Goal: Task Accomplishment & Management: Use online tool/utility

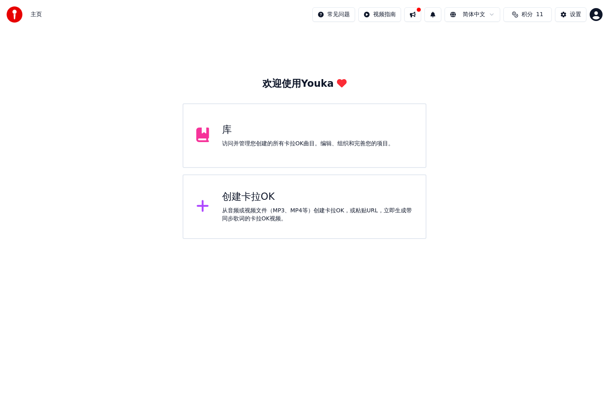
click at [224, 200] on div "创建卡拉OK" at bounding box center [317, 196] width 191 height 13
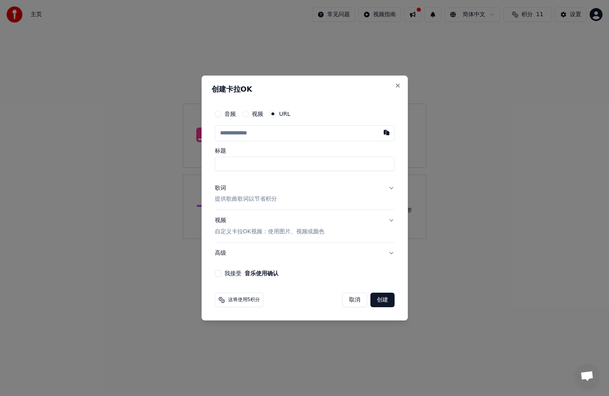
paste input "**********"
type input "**********"
click at [259, 169] on input "标题" at bounding box center [305, 163] width 180 height 15
type input "**********"
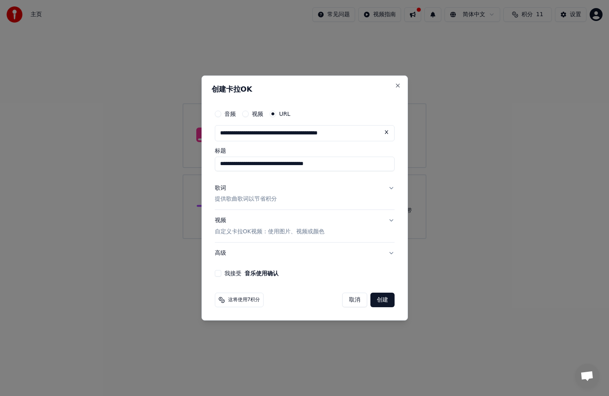
click at [220, 272] on button "我接受 音乐使用确认" at bounding box center [218, 273] width 6 height 6
click at [283, 202] on button "歌词 提供歌曲歌词以节省积分" at bounding box center [305, 193] width 180 height 32
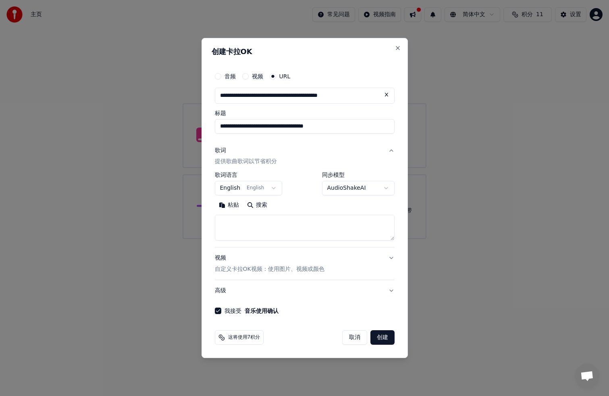
click at [269, 186] on body "**********" at bounding box center [304, 119] width 609 height 239
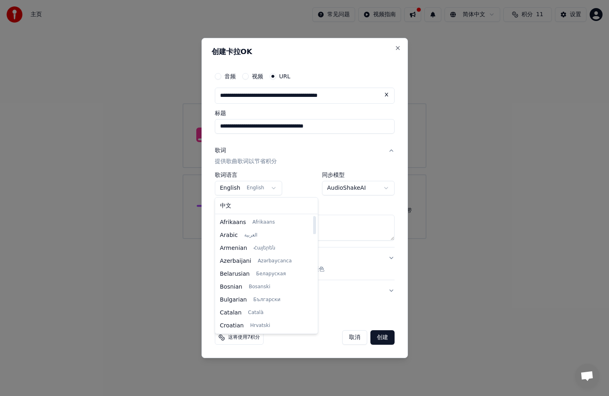
select select "**"
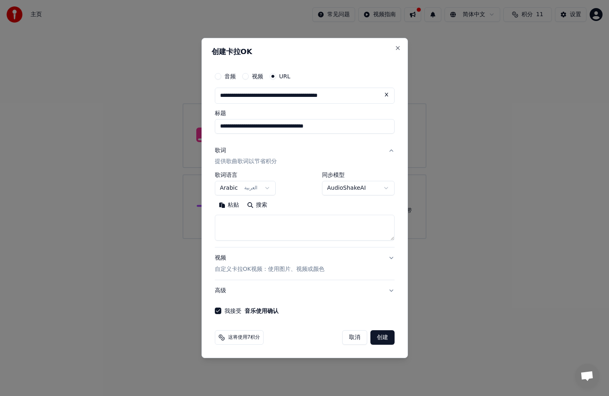
click at [250, 223] on textarea at bounding box center [305, 228] width 180 height 26
paste textarea "**********"
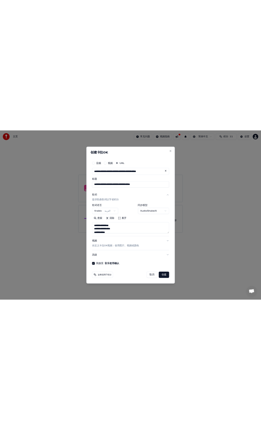
scroll to position [244, 0]
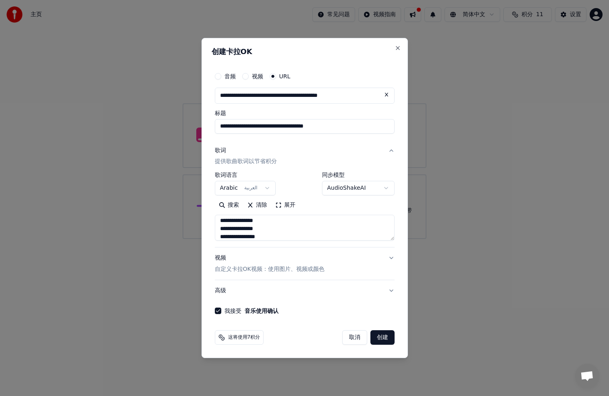
type textarea "**********"
click at [387, 340] on button "创建" at bounding box center [383, 337] width 24 height 15
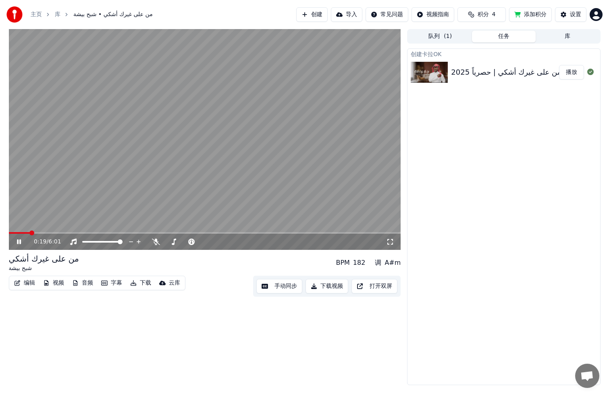
click at [256, 197] on video at bounding box center [205, 139] width 392 height 221
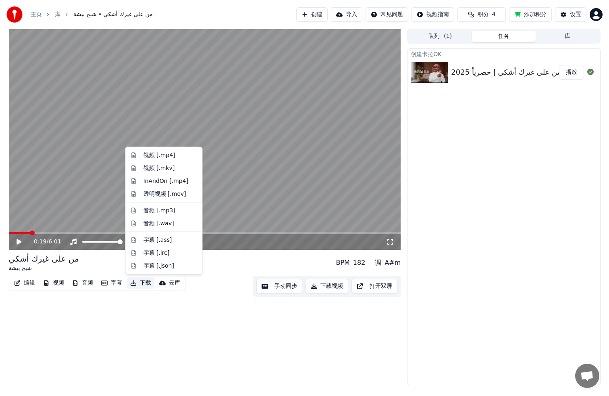
click at [141, 284] on button "下载" at bounding box center [140, 282] width 27 height 11
click at [163, 205] on div "音频 [.mp3]" at bounding box center [163, 210] width 73 height 13
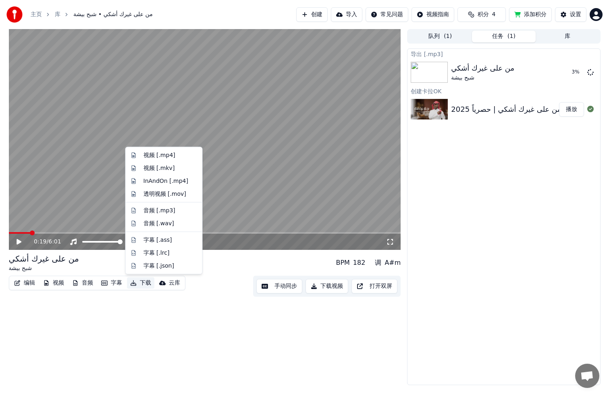
click at [142, 280] on button "下载" at bounding box center [140, 282] width 27 height 11
click at [167, 157] on div "视频 [.mp4]" at bounding box center [160, 155] width 32 height 8
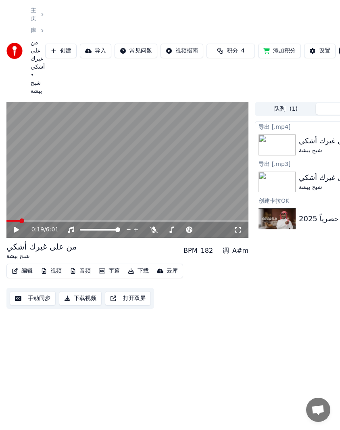
click at [10, 225] on div "0:19 / 6:01" at bounding box center [128, 229] width 236 height 8
click at [15, 227] on icon at bounding box center [16, 230] width 5 height 6
click at [27, 220] on span at bounding box center [127, 221] width 242 height 2
click at [25, 220] on span at bounding box center [15, 221] width 19 height 2
click at [17, 227] on icon at bounding box center [17, 229] width 4 height 5
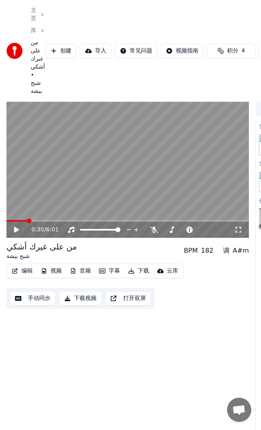
click at [16, 227] on icon at bounding box center [16, 230] width 5 height 6
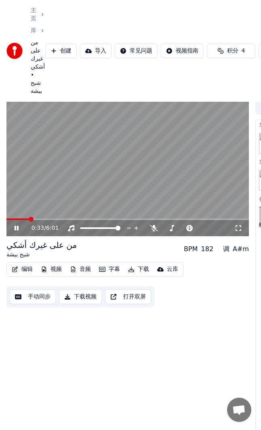
click at [16, 225] on icon at bounding box center [22, 228] width 19 height 6
click at [15, 225] on icon at bounding box center [16, 228] width 5 height 6
click at [16, 225] on icon at bounding box center [17, 227] width 4 height 5
click at [16, 225] on icon at bounding box center [16, 228] width 5 height 6
click at [16, 225] on icon at bounding box center [17, 227] width 4 height 5
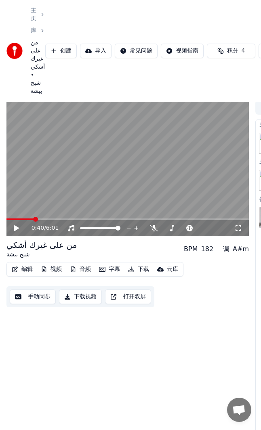
click at [16, 225] on icon at bounding box center [16, 228] width 5 height 6
click at [16, 225] on icon at bounding box center [22, 228] width 19 height 6
click at [17, 225] on icon at bounding box center [16, 228] width 5 height 6
click at [18, 225] on icon at bounding box center [17, 227] width 4 height 5
click at [18, 225] on icon at bounding box center [16, 228] width 5 height 6
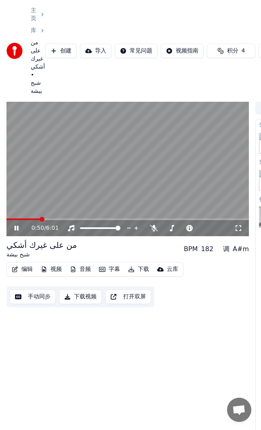
click at [19, 225] on icon at bounding box center [22, 228] width 19 height 6
click at [18, 225] on icon at bounding box center [22, 228] width 19 height 6
click at [72, 225] on icon at bounding box center [71, 228] width 8 height 6
click at [67, 218] on span at bounding box center [127, 219] width 242 height 2
click at [17, 225] on icon at bounding box center [17, 227] width 4 height 5
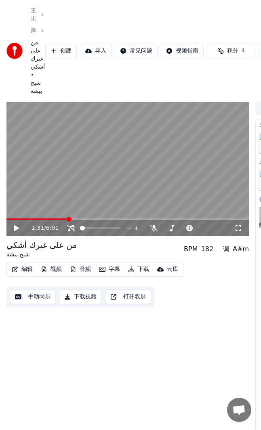
click at [15, 225] on icon at bounding box center [16, 228] width 5 height 6
click at [15, 225] on icon at bounding box center [17, 227] width 4 height 5
click at [18, 225] on icon at bounding box center [16, 228] width 5 height 6
click at [18, 225] on icon at bounding box center [17, 227] width 4 height 5
click at [15, 225] on icon at bounding box center [16, 228] width 5 height 6
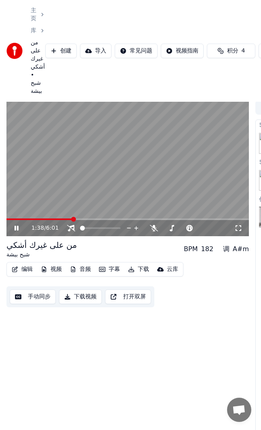
click at [15, 225] on icon at bounding box center [17, 227] width 4 height 5
click at [16, 225] on icon at bounding box center [16, 228] width 5 height 6
click at [16, 225] on icon at bounding box center [22, 228] width 19 height 6
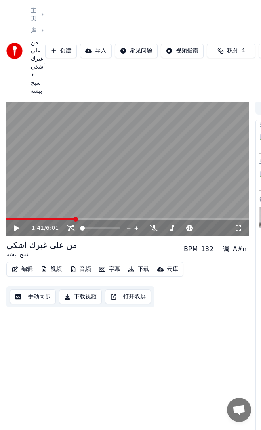
click at [14, 225] on icon at bounding box center [22, 228] width 19 height 6
click at [15, 225] on icon at bounding box center [17, 227] width 4 height 5
click at [15, 225] on icon at bounding box center [16, 228] width 5 height 6
click at [15, 225] on icon at bounding box center [17, 227] width 4 height 5
click at [19, 225] on icon at bounding box center [22, 228] width 19 height 6
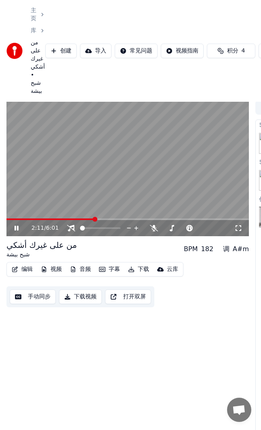
click at [94, 218] on span at bounding box center [127, 219] width 242 height 2
click at [101, 218] on span at bounding box center [127, 219] width 242 height 2
click at [107, 218] on span at bounding box center [127, 219] width 242 height 2
click at [114, 218] on span at bounding box center [127, 219] width 242 height 2
click at [16, 225] on icon at bounding box center [17, 227] width 4 height 5
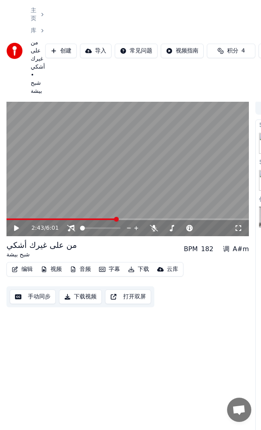
click at [19, 225] on icon at bounding box center [22, 228] width 19 height 6
click at [20, 225] on icon at bounding box center [22, 228] width 19 height 6
click at [16, 225] on icon at bounding box center [16, 228] width 5 height 6
click at [16, 225] on icon at bounding box center [22, 228] width 19 height 6
click at [17, 225] on icon at bounding box center [22, 228] width 19 height 6
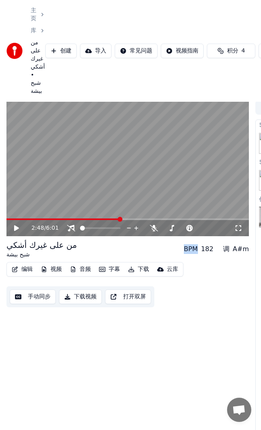
click at [17, 225] on icon at bounding box center [22, 228] width 19 height 6
click at [19, 225] on icon at bounding box center [22, 228] width 19 height 6
click at [17, 225] on icon at bounding box center [16, 228] width 5 height 6
click at [21, 225] on icon at bounding box center [22, 228] width 19 height 6
click at [15, 225] on icon at bounding box center [16, 228] width 5 height 6
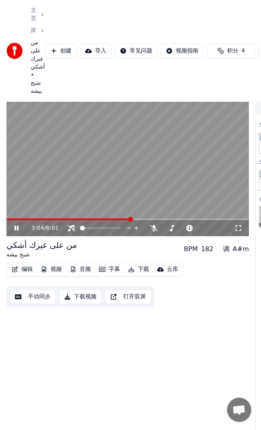
click at [16, 225] on icon at bounding box center [22, 228] width 19 height 6
click at [19, 225] on icon at bounding box center [22, 228] width 19 height 6
click at [20, 225] on icon at bounding box center [22, 228] width 19 height 6
click at [19, 225] on icon at bounding box center [22, 228] width 19 height 6
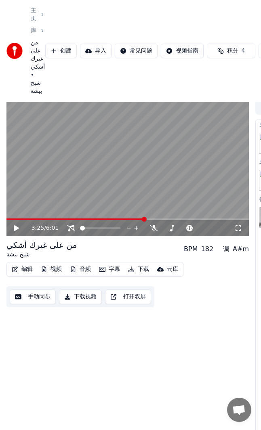
click at [18, 225] on icon at bounding box center [22, 228] width 19 height 6
click at [158, 209] on video at bounding box center [127, 168] width 242 height 136
click at [159, 218] on span at bounding box center [127, 219] width 242 height 2
click at [167, 218] on span at bounding box center [127, 219] width 242 height 2
click at [163, 218] on span at bounding box center [86, 219] width 161 height 2
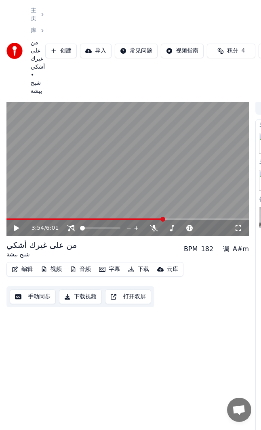
click at [154, 210] on video at bounding box center [127, 168] width 242 height 136
click at [153, 218] on span at bounding box center [84, 219] width 157 height 2
click at [147, 210] on video at bounding box center [127, 168] width 242 height 136
click at [144, 218] on span at bounding box center [74, 219] width 137 height 2
click at [147, 218] on span at bounding box center [127, 219] width 242 height 2
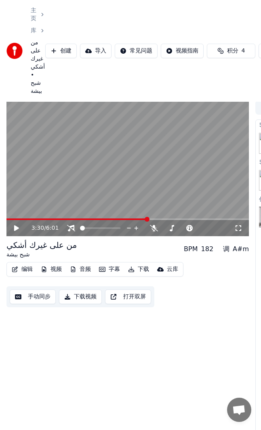
click at [151, 218] on span at bounding box center [127, 219] width 242 height 2
click at [154, 218] on span at bounding box center [127, 219] width 242 height 2
click at [156, 217] on span at bounding box center [155, 219] width 5 height 5
click at [159, 218] on span at bounding box center [127, 219] width 242 height 2
click at [165, 218] on span at bounding box center [127, 219] width 242 height 2
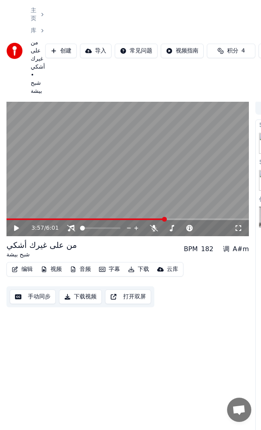
click at [17, 225] on icon at bounding box center [16, 228] width 5 height 6
click at [21, 225] on icon at bounding box center [22, 228] width 19 height 6
click at [17, 225] on icon at bounding box center [16, 228] width 5 height 6
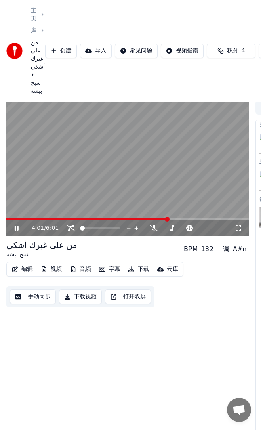
click at [17, 225] on icon at bounding box center [17, 227] width 4 height 5
click at [21, 225] on icon at bounding box center [22, 228] width 19 height 6
click at [19, 225] on icon at bounding box center [22, 228] width 19 height 6
click at [16, 225] on icon at bounding box center [17, 227] width 4 height 5
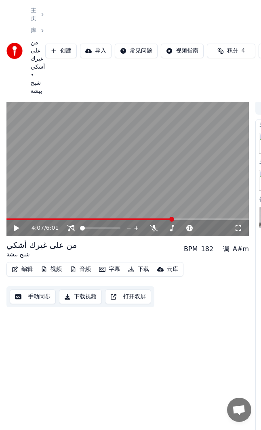
click at [15, 225] on icon at bounding box center [16, 228] width 5 height 6
click at [14, 225] on icon at bounding box center [22, 228] width 19 height 6
click at [15, 225] on icon at bounding box center [16, 228] width 5 height 6
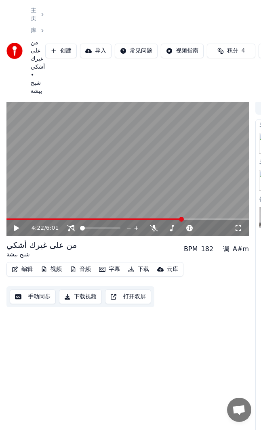
click at [21, 225] on icon at bounding box center [22, 228] width 19 height 6
click at [19, 225] on icon at bounding box center [22, 228] width 19 height 6
click at [192, 218] on span at bounding box center [127, 219] width 242 height 2
click at [197, 218] on span at bounding box center [127, 219] width 242 height 2
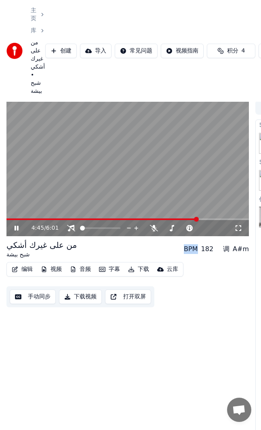
click at [203, 218] on span at bounding box center [127, 219] width 242 height 2
click at [209, 218] on span at bounding box center [127, 219] width 242 height 2
click at [217, 218] on span at bounding box center [127, 219] width 242 height 2
click at [209, 210] on video at bounding box center [127, 168] width 242 height 136
click at [208, 218] on span at bounding box center [111, 219] width 211 height 2
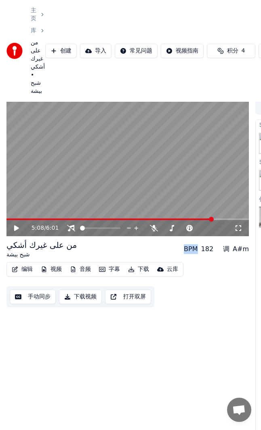
click at [213, 218] on span at bounding box center [127, 219] width 242 height 2
click at [17, 225] on icon at bounding box center [16, 228] width 5 height 6
click at [19, 225] on icon at bounding box center [22, 228] width 19 height 6
click at [17, 225] on icon at bounding box center [16, 228] width 5 height 6
click at [16, 225] on icon at bounding box center [22, 228] width 19 height 6
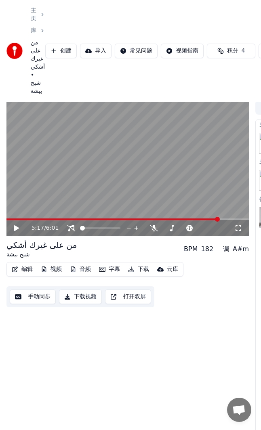
click at [16, 225] on icon at bounding box center [16, 228] width 5 height 6
click at [16, 225] on icon at bounding box center [17, 227] width 4 height 5
click at [16, 225] on icon at bounding box center [16, 228] width 5 height 6
click at [224, 218] on span at bounding box center [127, 219] width 242 height 2
click at [227, 218] on span at bounding box center [127, 219] width 242 height 2
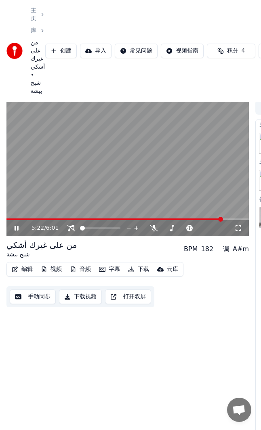
click at [222, 218] on span at bounding box center [113, 219] width 215 height 2
click at [17, 225] on icon at bounding box center [22, 228] width 19 height 6
click at [15, 225] on icon at bounding box center [16, 228] width 5 height 6
click at [15, 225] on icon at bounding box center [22, 228] width 19 height 6
click at [17, 225] on icon at bounding box center [16, 228] width 5 height 6
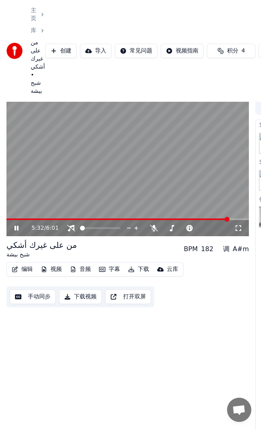
click at [18, 225] on icon at bounding box center [17, 227] width 4 height 5
click at [16, 225] on icon at bounding box center [16, 228] width 5 height 6
click at [16, 225] on icon at bounding box center [22, 228] width 19 height 6
click at [15, 225] on icon at bounding box center [16, 228] width 5 height 6
click at [234, 218] on span at bounding box center [127, 219] width 242 height 2
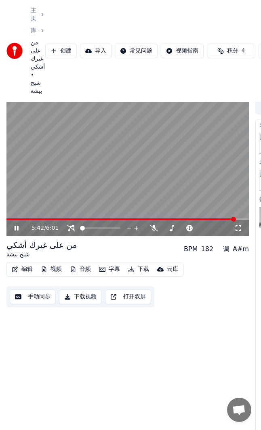
click at [239, 218] on span at bounding box center [127, 219] width 242 height 2
click at [229, 218] on span at bounding box center [123, 219] width 234 height 2
click at [238, 218] on span at bounding box center [127, 219] width 242 height 2
click at [17, 225] on icon at bounding box center [17, 227] width 4 height 5
